Goal: Obtain resource: Download file/media

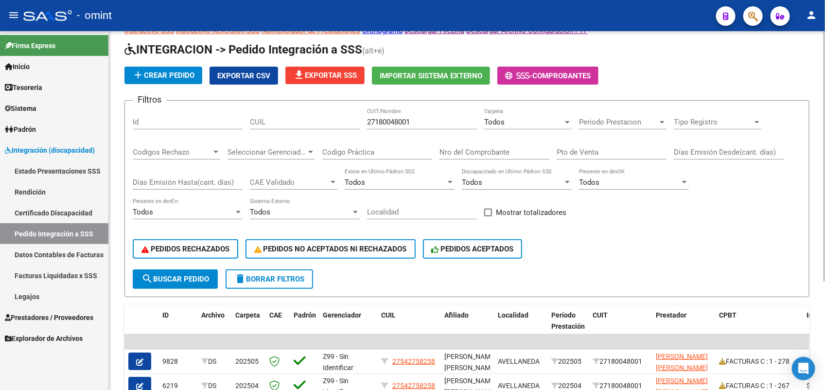
scroll to position [155, 0]
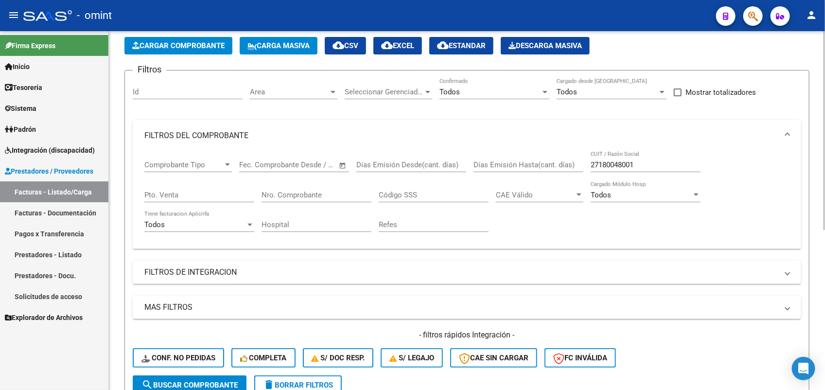
scroll to position [13, 0]
drag, startPoint x: 650, startPoint y: 159, endPoint x: 489, endPoint y: 166, distance: 161.0
click at [489, 166] on div "Comprobante Tipo Comprobante Tipo Fecha inicio – Fecha fin Fec. Comprobante Des…" at bounding box center [466, 196] width 645 height 90
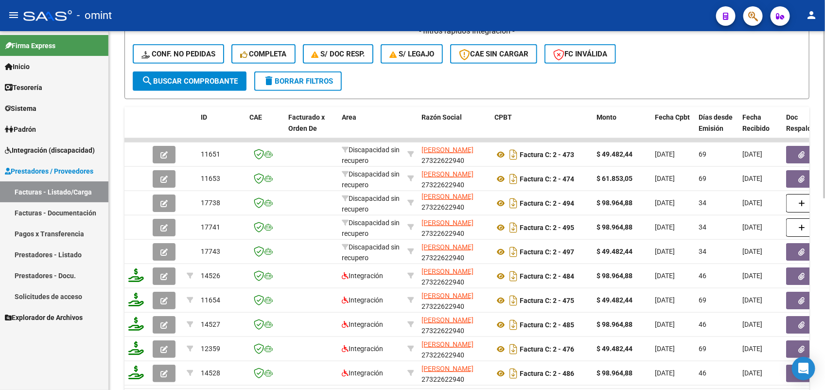
scroll to position [410, 0]
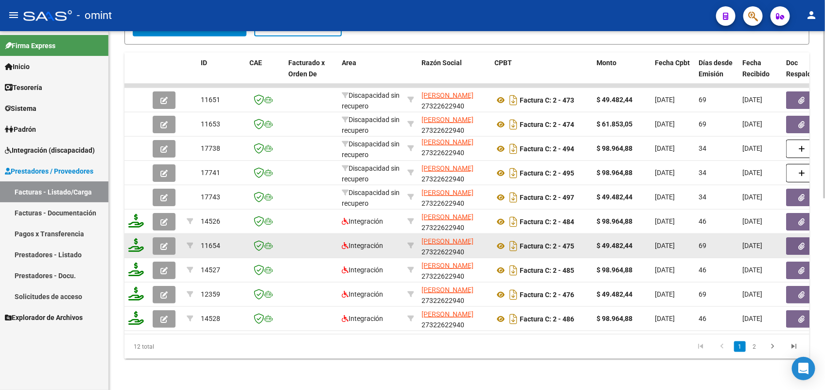
type input "KUHN"
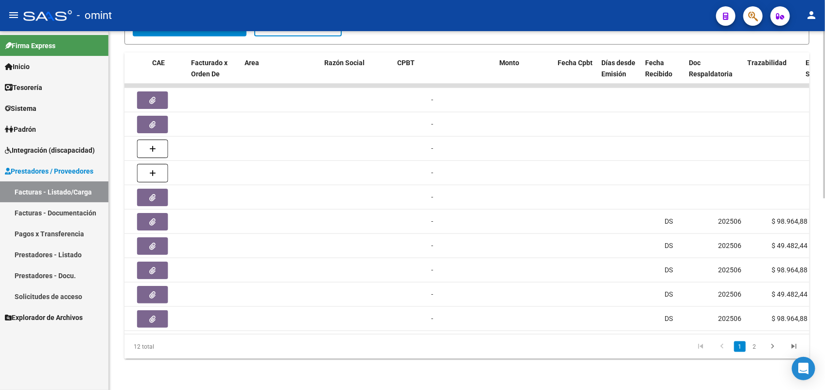
scroll to position [0, 97]
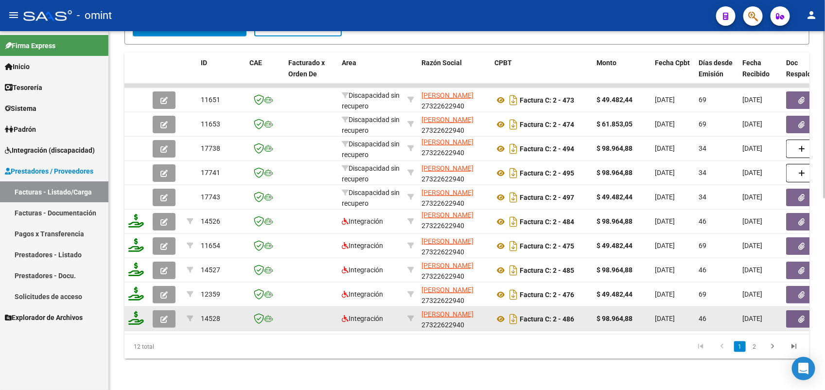
scroll to position [227, 0]
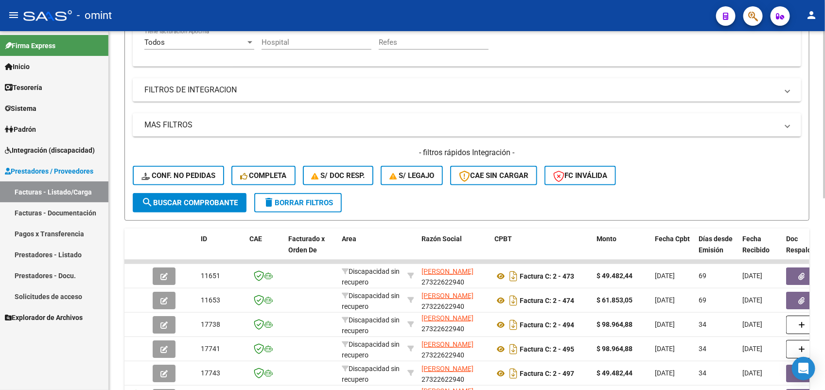
click at [211, 86] on mat-panel-title "FILTROS DE INTEGRACION" at bounding box center [460, 90] width 633 height 11
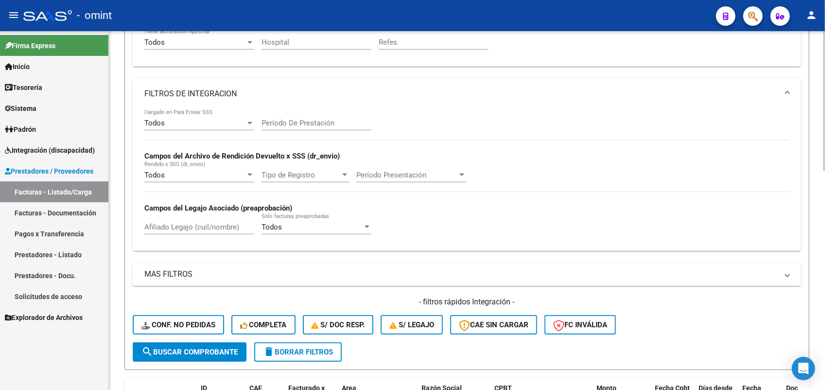
click at [178, 223] on input "Afiliado Legajo (cuil/nombre)" at bounding box center [199, 227] width 110 height 9
paste input "20574687722"
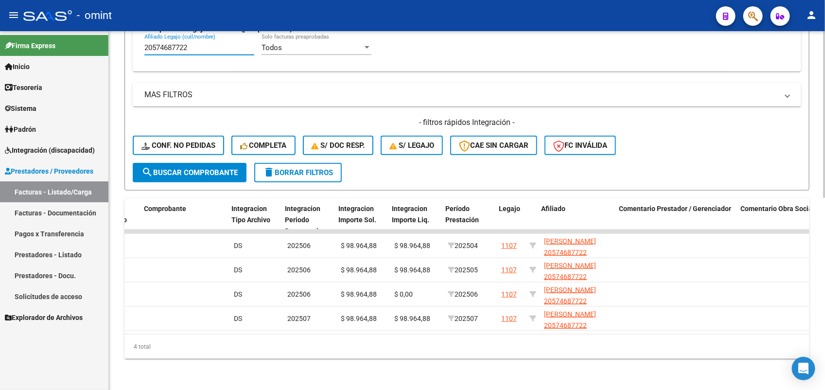
scroll to position [0, 1082]
type input "20574687722"
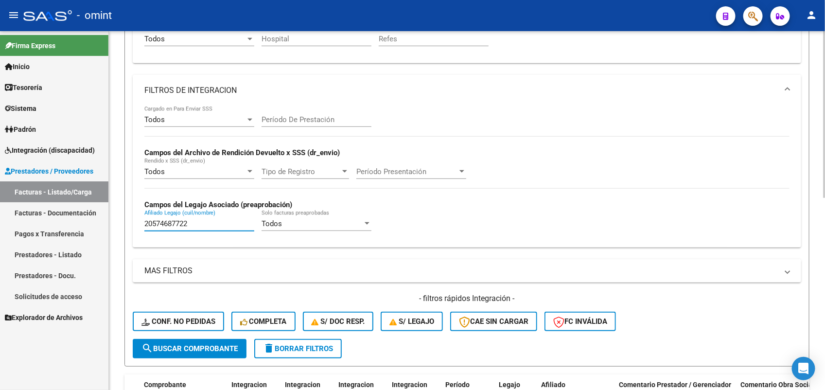
click at [168, 221] on input "20574687722" at bounding box center [199, 223] width 110 height 9
click at [168, 220] on input "20574687722" at bounding box center [199, 223] width 110 height 9
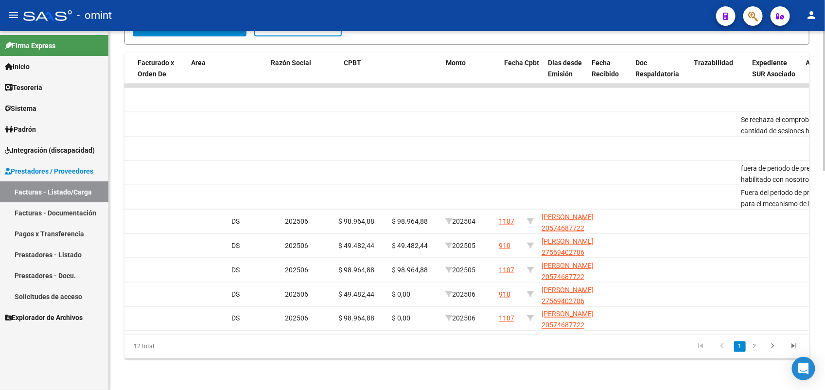
scroll to position [0, 37]
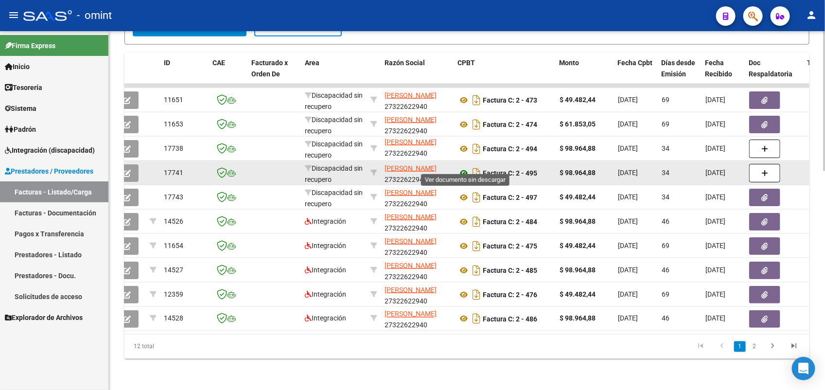
click at [460, 167] on icon at bounding box center [463, 173] width 13 height 12
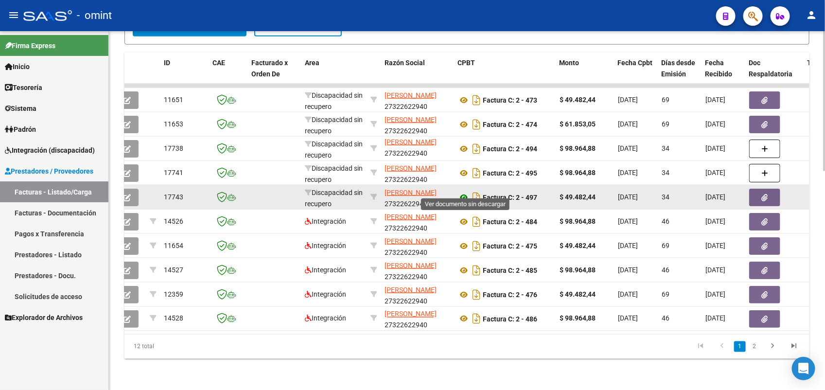
click at [463, 191] on icon at bounding box center [463, 197] width 13 height 12
